Goal: Check status: Check status

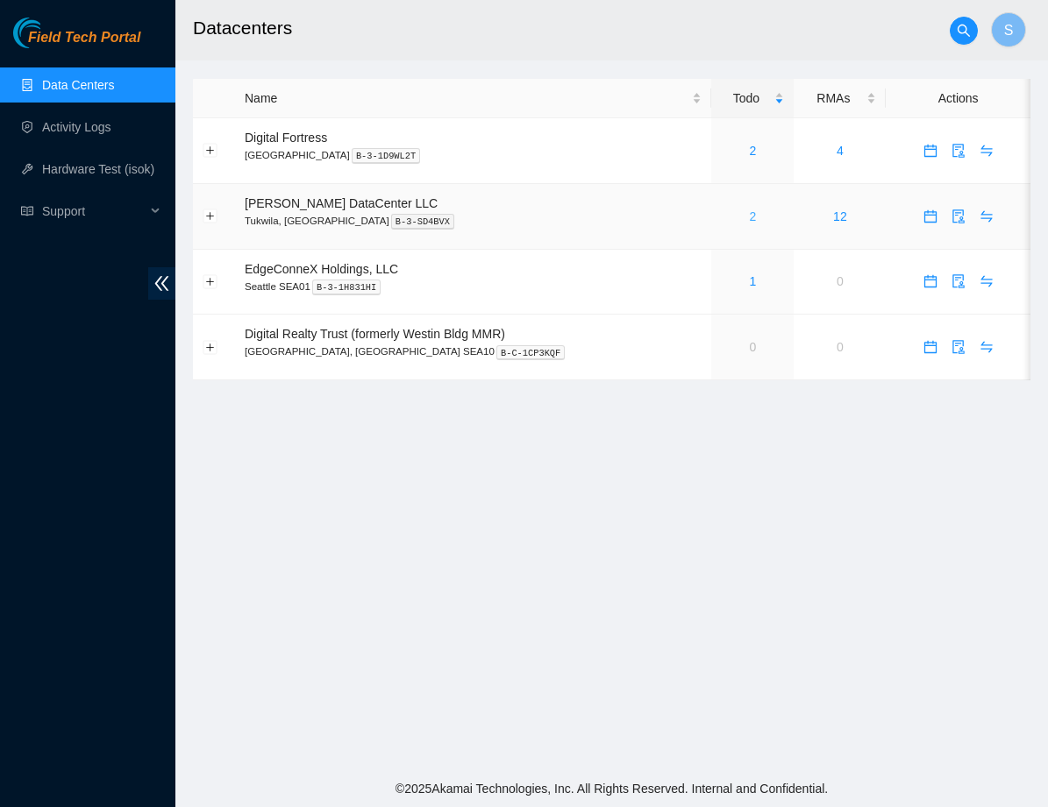
click at [750, 214] on link "2" at bounding box center [753, 217] width 7 height 14
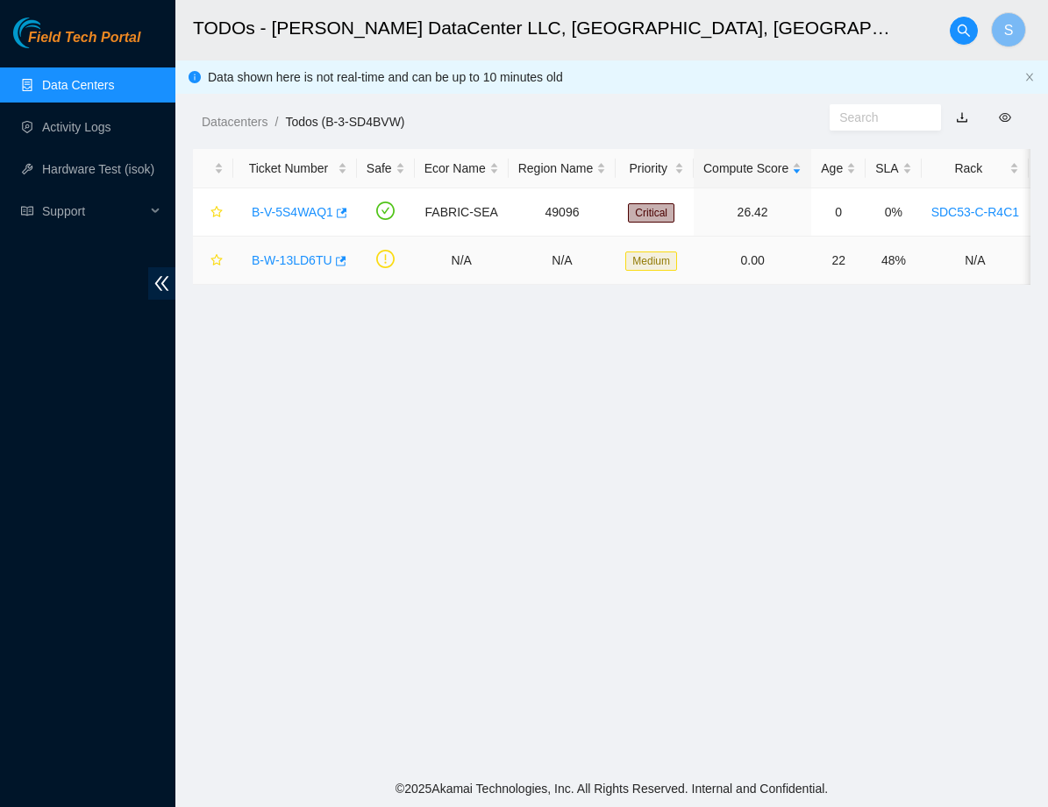
click at [302, 261] on link "B-W-13LD6TU" at bounding box center [292, 260] width 81 height 14
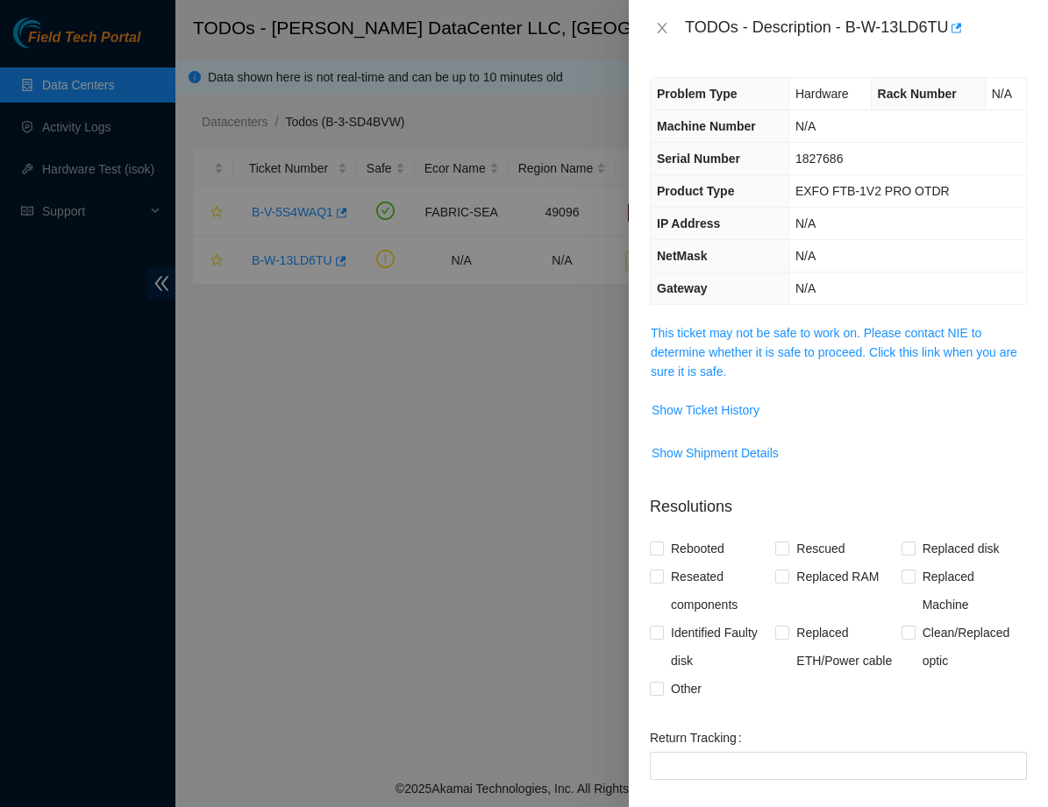
click at [758, 363] on span "This ticket may not be safe to work on. Please contact NIE to determine whether…" at bounding box center [837, 352] width 375 height 58
click at [755, 347] on link "This ticket may not be safe to work on. Please contact NIE to determine whether…" at bounding box center [833, 352] width 366 height 53
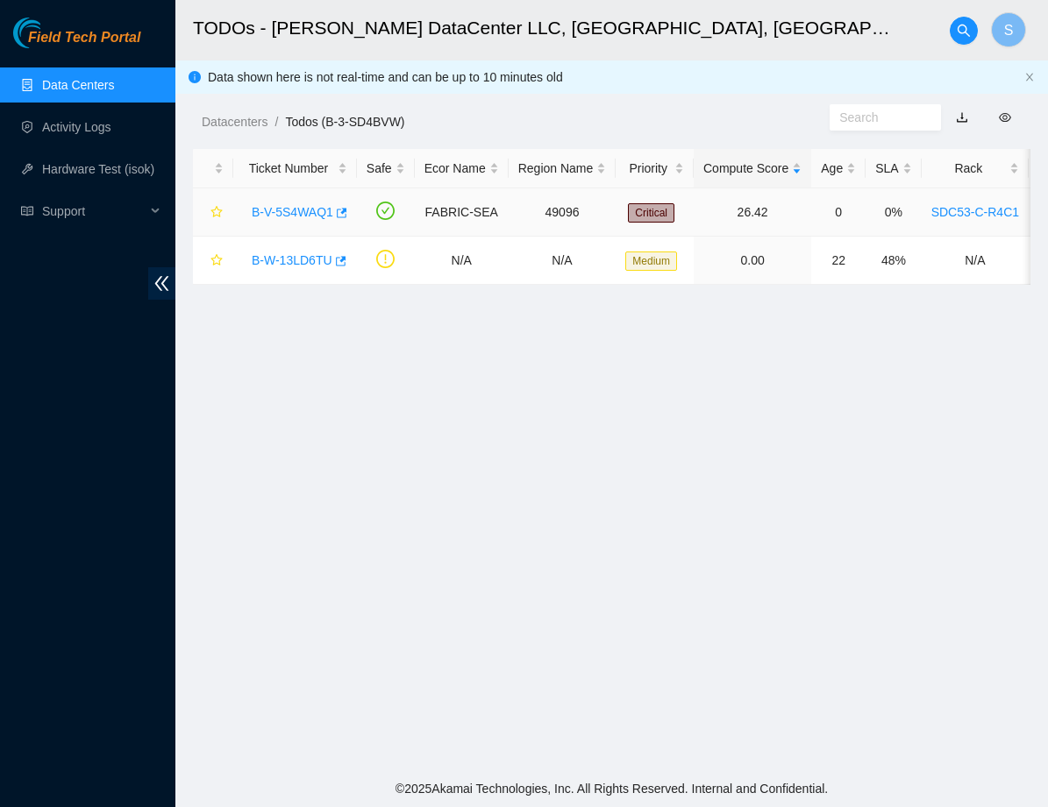
click at [310, 205] on link "B-V-5S4WAQ1" at bounding box center [293, 212] width 82 height 14
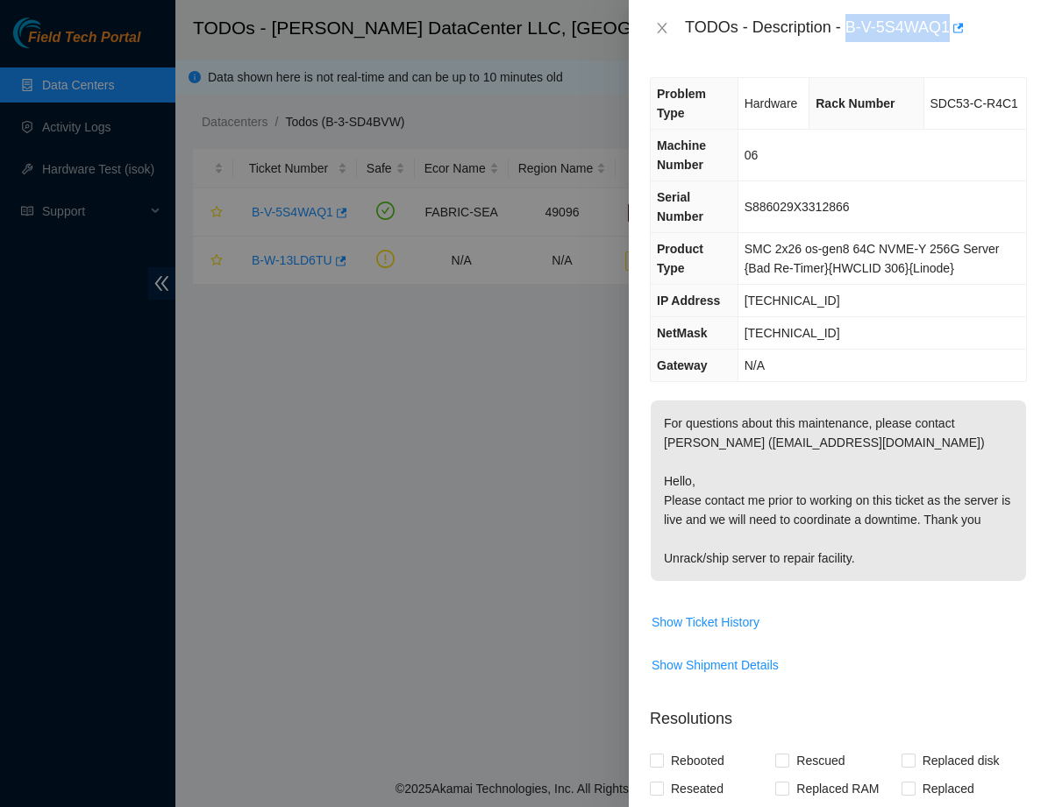
drag, startPoint x: 850, startPoint y: 26, endPoint x: 956, endPoint y: 26, distance: 106.1
click at [956, 26] on div "TODOs - Description - B-V-5S4WAQ1" at bounding box center [856, 28] width 342 height 28
copy div "B-V-5S4WAQ1"
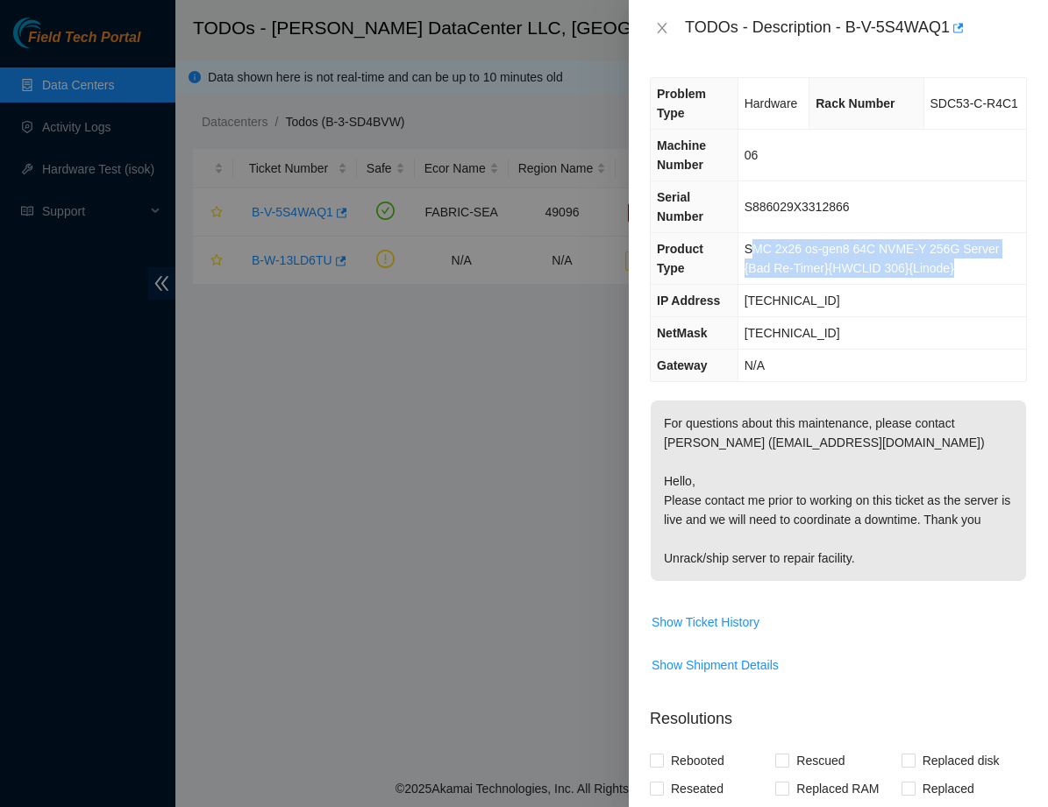
drag, startPoint x: 735, startPoint y: 243, endPoint x: 952, endPoint y: 265, distance: 218.5
click at [952, 265] on td "SMC 2x26 os-gen8 64C NVME-Y 256G Server {Bad Re-Timer}{HWCLID 306}{Linode}" at bounding box center [881, 259] width 288 height 52
drag, startPoint x: 953, startPoint y: 271, endPoint x: 728, endPoint y: 245, distance: 226.7
click at [737, 245] on td "SMC 2x26 os-gen8 64C NVME-Y 256G Server {Bad Re-Timer}{HWCLID 306}{Linode}" at bounding box center [881, 259] width 288 height 52
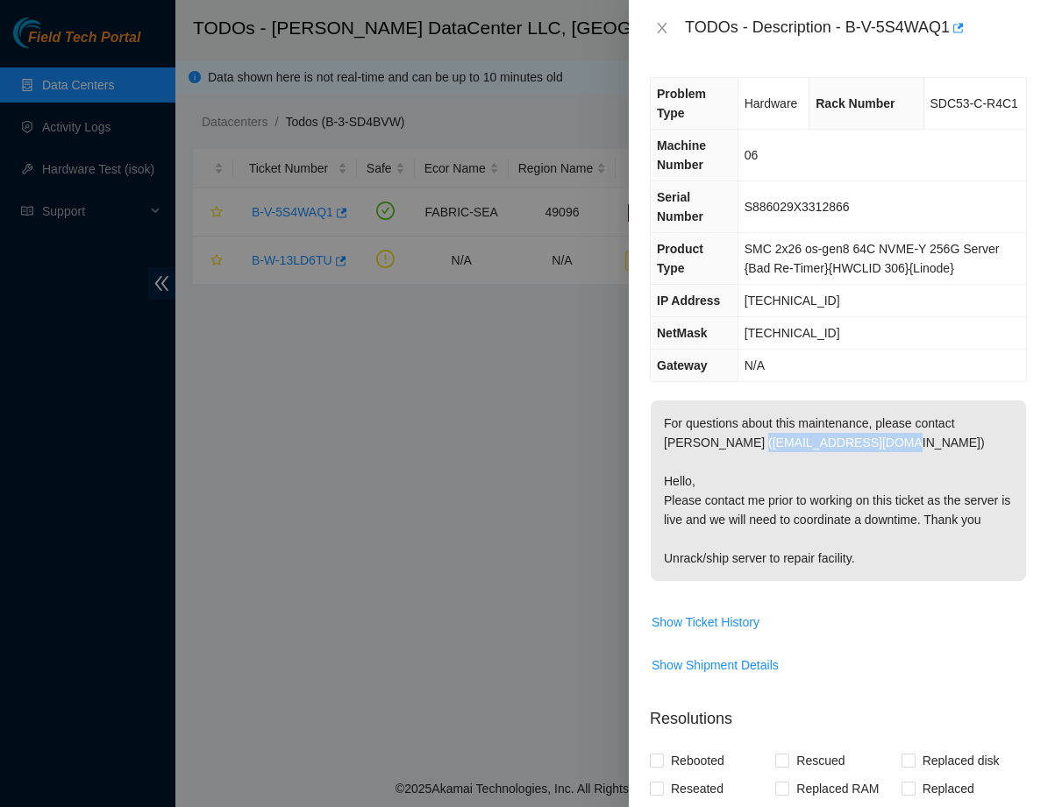
drag, startPoint x: 717, startPoint y: 464, endPoint x: 896, endPoint y: 465, distance: 178.8
click at [896, 465] on p "For questions about this maintenance, please contact [PERSON_NAME] ([EMAIL_ADDR…" at bounding box center [837, 491] width 375 height 181
click at [694, 675] on span "Show Shipment Details" at bounding box center [714, 665] width 127 height 19
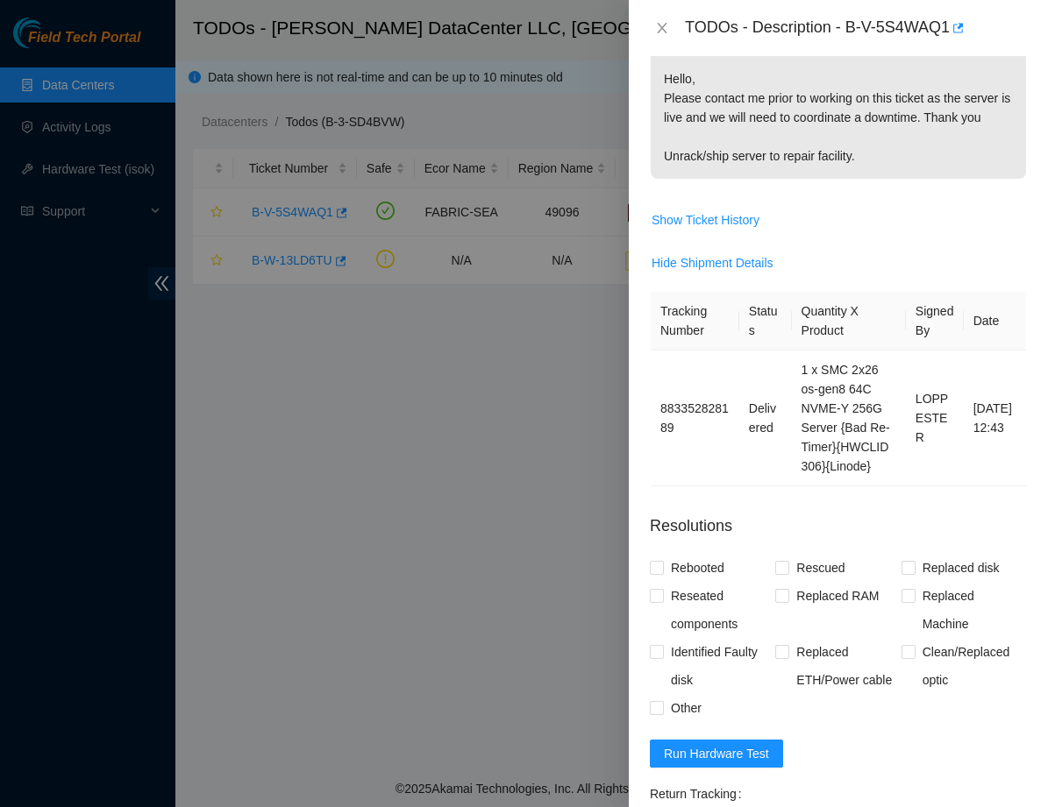
scroll to position [403, 0]
drag, startPoint x: 797, startPoint y: 401, endPoint x: 884, endPoint y: 515, distance: 142.5
click at [884, 486] on td "1 x SMC 2x26 os-gen8 64C NVME-Y 256G Server {Bad Re-Timer}{HWCLID 306}{Linode}" at bounding box center [849, 418] width 114 height 136
click at [891, 486] on td "1 x SMC 2x26 os-gen8 64C NVME-Y 256G Server {Bad Re-Timer}{HWCLID 306}{Linode}" at bounding box center [849, 418] width 114 height 136
drag, startPoint x: 915, startPoint y: 446, endPoint x: 956, endPoint y: 440, distance: 41.7
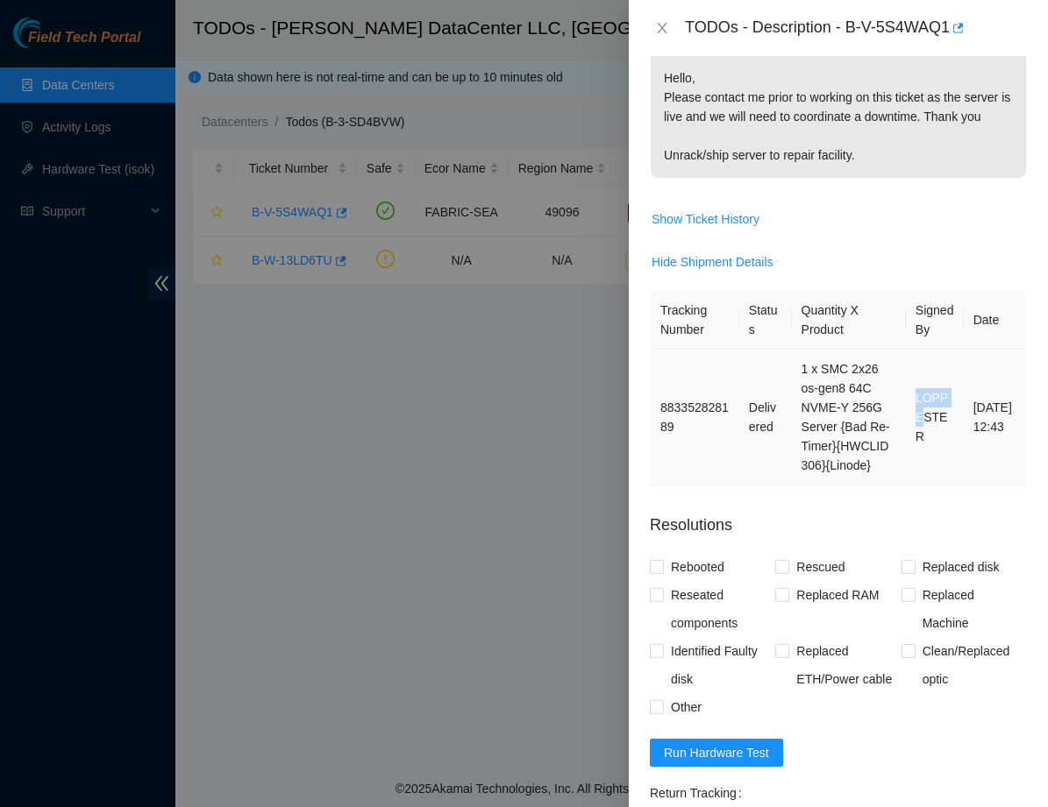
click at [956, 440] on td "LOPPESTER" at bounding box center [935, 418] width 58 height 136
drag, startPoint x: 974, startPoint y: 431, endPoint x: 1023, endPoint y: 486, distance: 73.2
click at [1023, 486] on td "[DATE] 12:43" at bounding box center [994, 418] width 62 height 136
drag, startPoint x: 971, startPoint y: 432, endPoint x: 984, endPoint y: 447, distance: 19.3
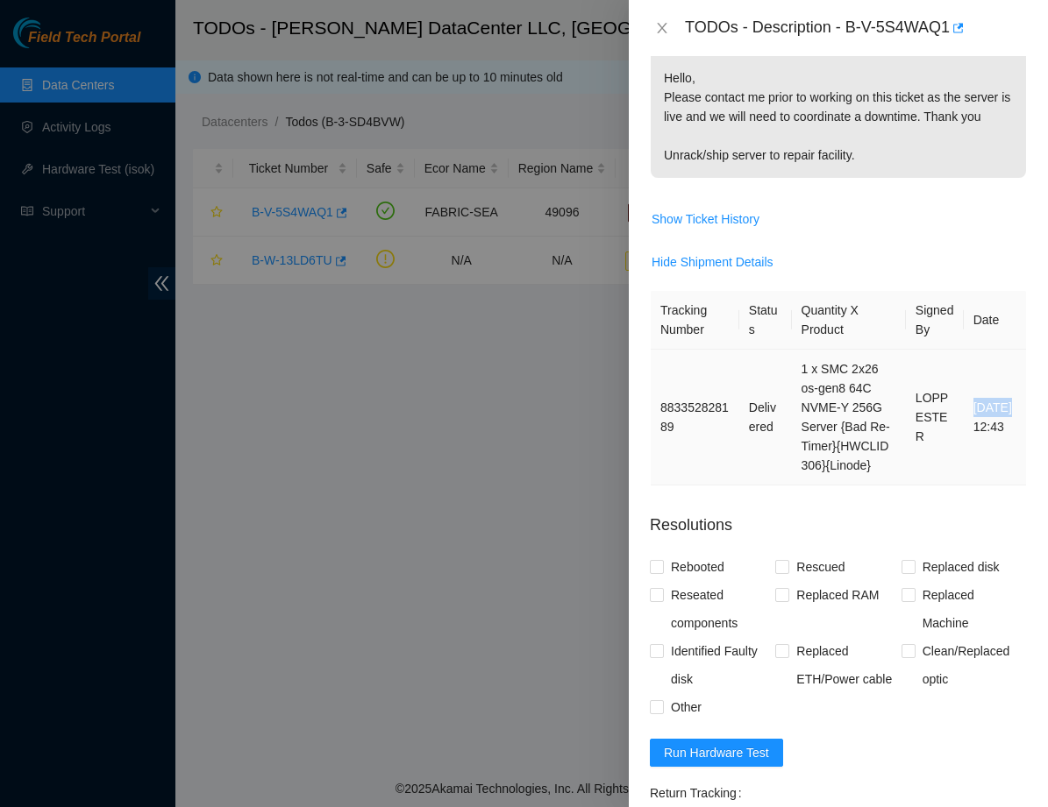
click at [984, 447] on td "[DATE] 12:43" at bounding box center [994, 418] width 62 height 136
drag, startPoint x: 656, startPoint y: 444, endPoint x: 728, endPoint y: 477, distance: 78.9
click at [728, 477] on td "883352828189" at bounding box center [694, 418] width 89 height 136
copy td "883352828189"
click at [766, 480] on td "Delivered" at bounding box center [765, 418] width 53 height 136
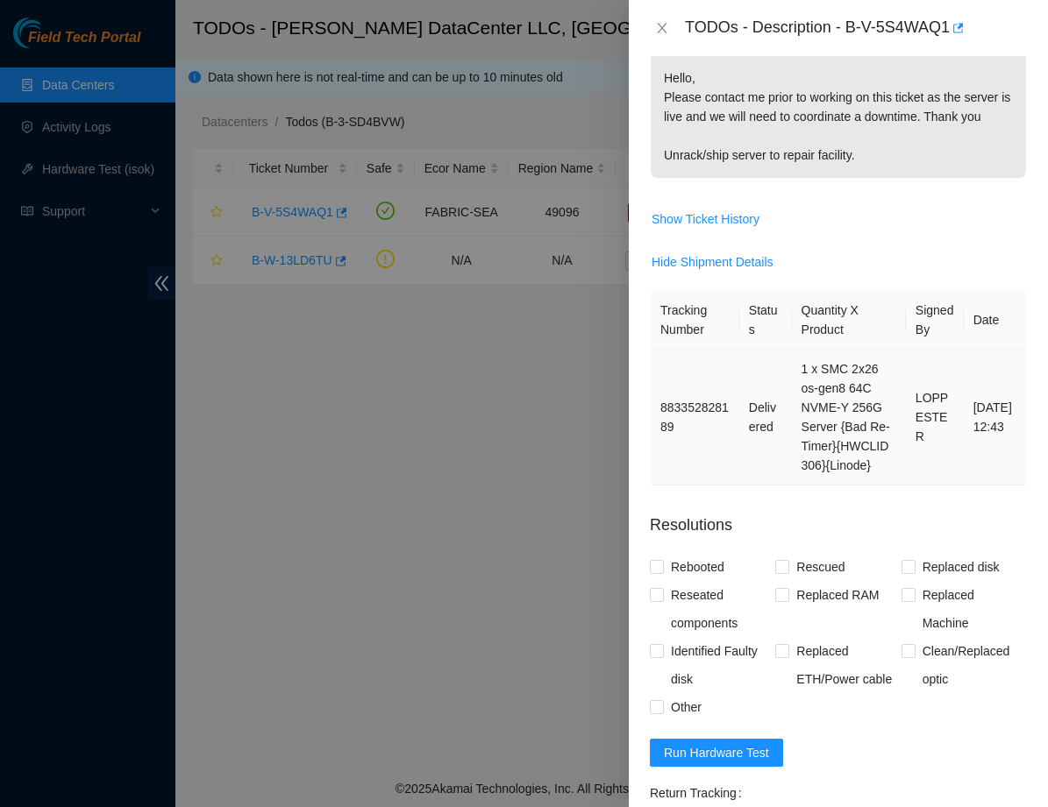
drag, startPoint x: 796, startPoint y: 406, endPoint x: 884, endPoint y: 507, distance: 133.6
click at [884, 486] on td "1 x SMC 2x26 os-gen8 64C NVME-Y 256G Server {Bad Re-Timer}{HWCLID 306}{Linode}" at bounding box center [849, 418] width 114 height 136
drag, startPoint x: 884, startPoint y: 507, endPoint x: 806, endPoint y: 406, distance: 127.5
click at [806, 406] on td "1 x SMC 2x26 os-gen8 64C NVME-Y 256G Server {Bad Re-Timer}{HWCLID 306}{Linode}" at bounding box center [849, 418] width 114 height 136
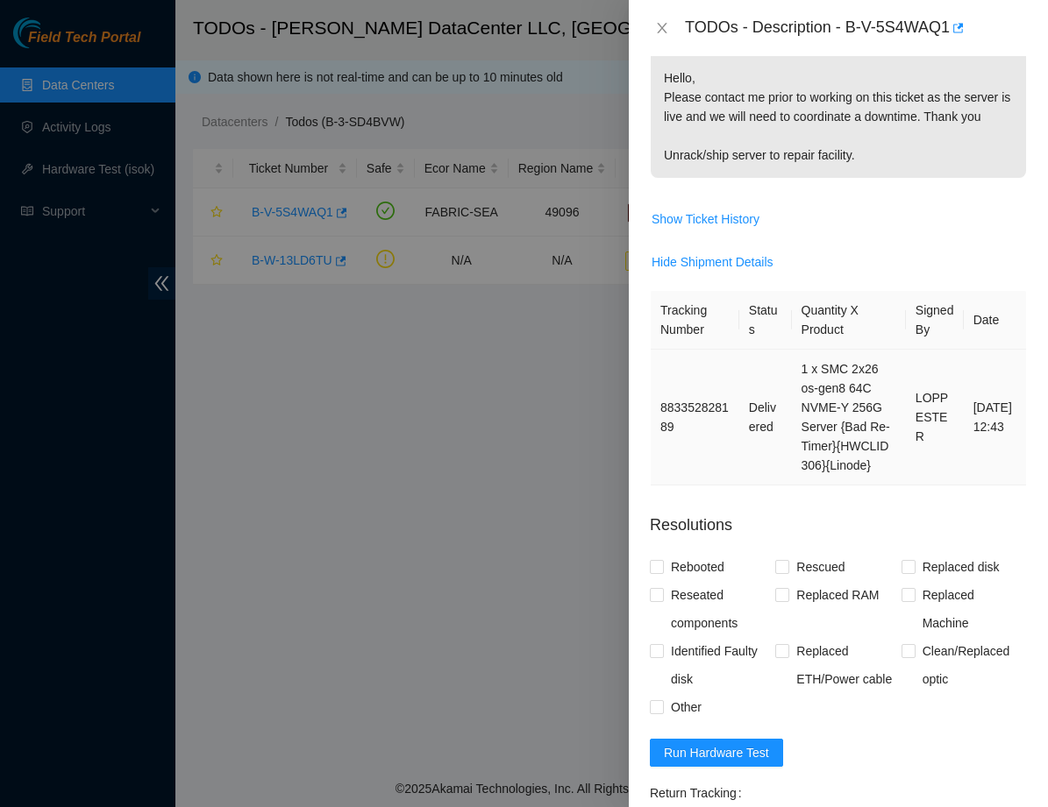
click at [817, 390] on td "1 x SMC 2x26 os-gen8 64C NVME-Y 256G Server {Bad Re-Timer}{HWCLID 306}{Linode}" at bounding box center [849, 418] width 114 height 136
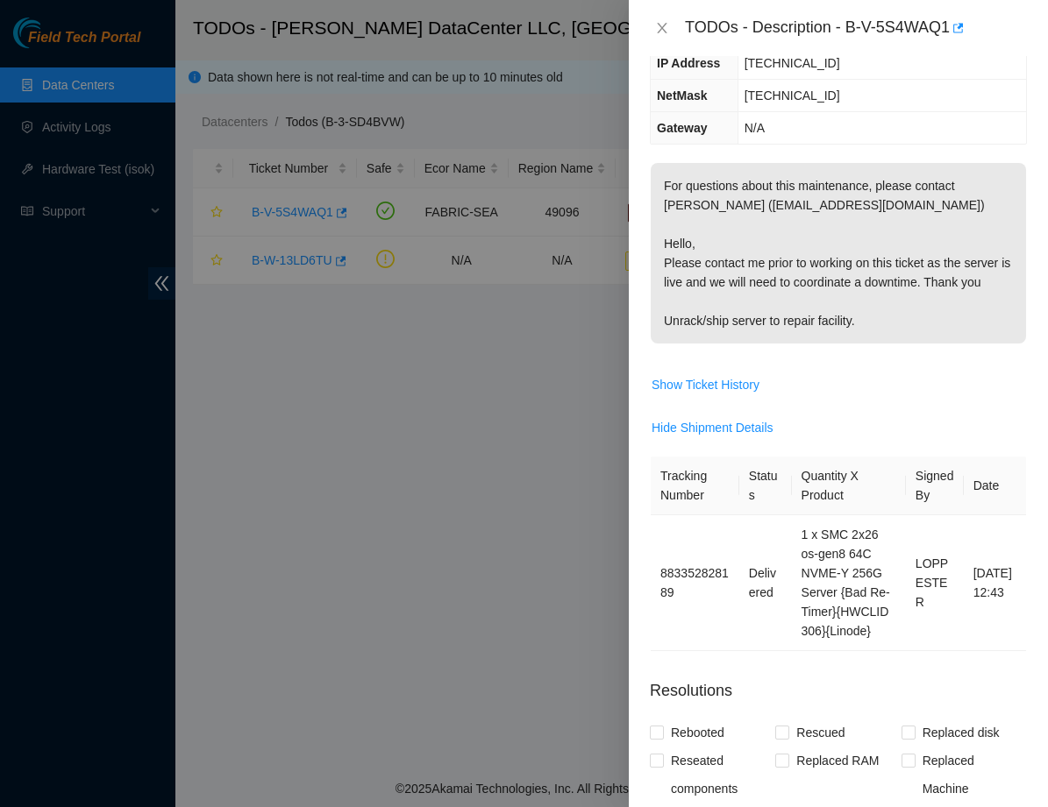
scroll to position [258, 0]
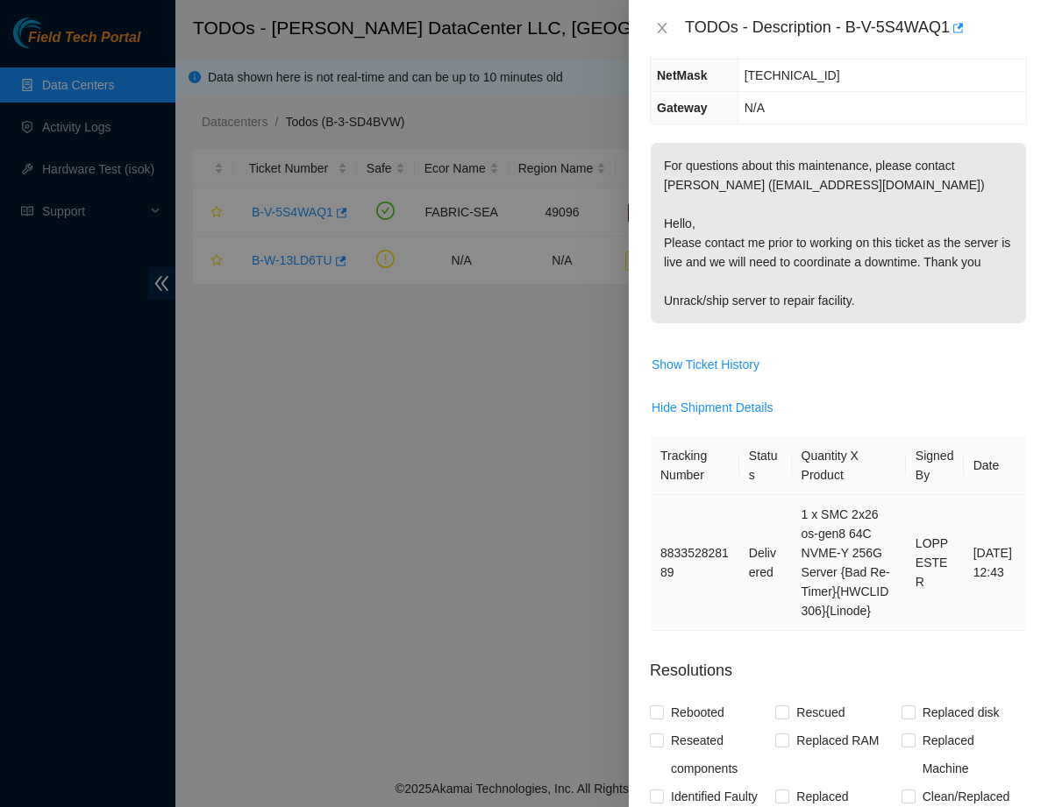
drag, startPoint x: 969, startPoint y: 584, endPoint x: 1017, endPoint y: 650, distance: 81.5
click at [1017, 631] on td "[DATE] 12:43" at bounding box center [994, 563] width 62 height 136
drag, startPoint x: 947, startPoint y: 618, endPoint x: 965, endPoint y: 658, distance: 44.3
click at [965, 631] on tr "883352828189 Delivered 1 x SMC 2x26 os-gen8 64C NVME-Y 256G Server {Bad Re-Time…" at bounding box center [837, 563] width 375 height 136
click at [965, 631] on td "[DATE] 12:43" at bounding box center [994, 563] width 62 height 136
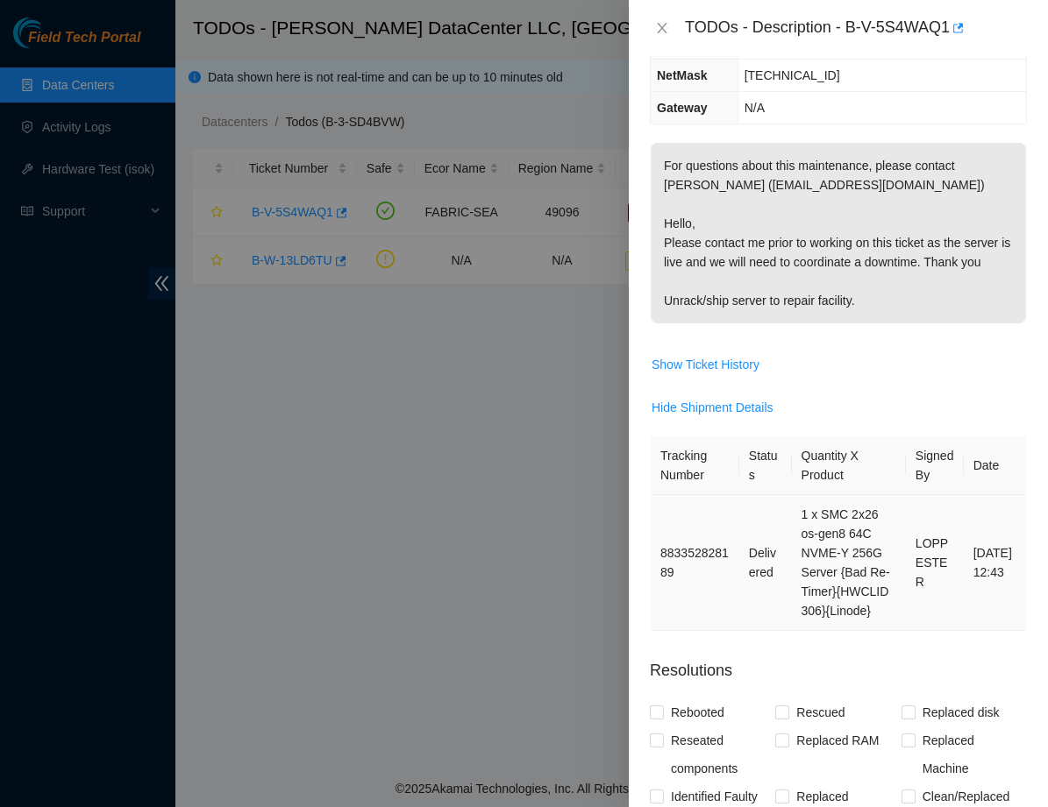
click at [704, 626] on td "883352828189" at bounding box center [694, 563] width 89 height 136
click at [778, 495] on th "Status" at bounding box center [765, 466] width 53 height 59
click at [713, 374] on span "Show Ticket History" at bounding box center [705, 364] width 108 height 19
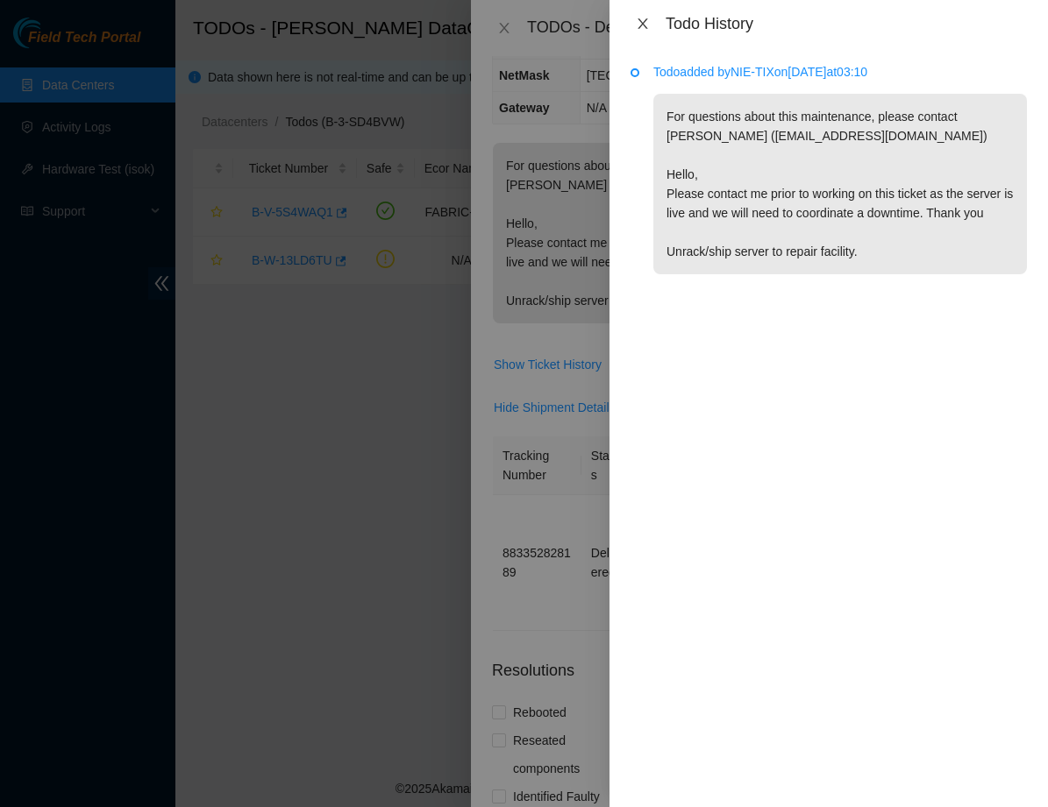
click at [639, 19] on icon "close" at bounding box center [642, 23] width 10 height 11
